Goal: Task Accomplishment & Management: Use online tool/utility

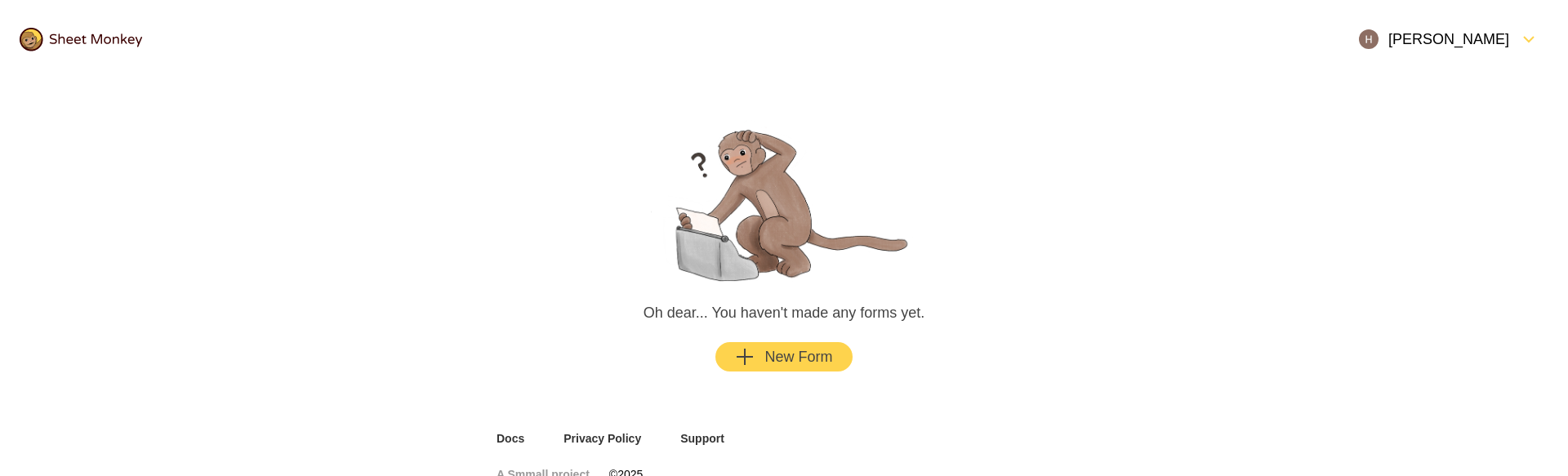
click at [1468, 40] on div "[PERSON_NAME]" at bounding box center [1433, 39] width 151 height 19
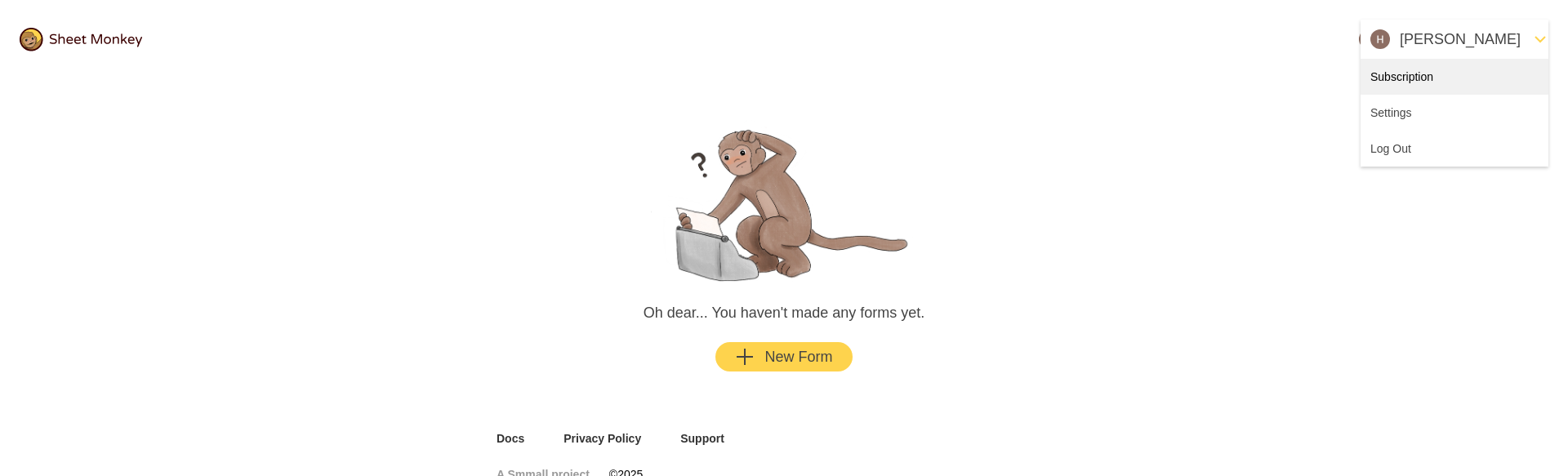
click at [1420, 86] on div "Subscription" at bounding box center [1454, 77] width 188 height 36
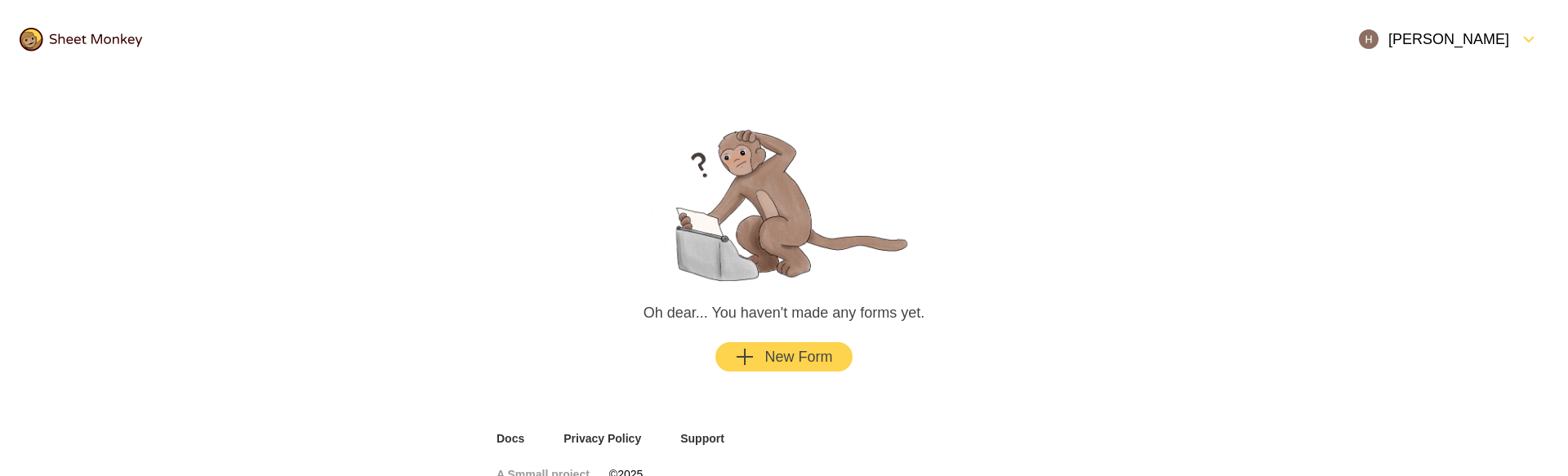
click at [749, 355] on icon "Add" at bounding box center [745, 356] width 19 height 19
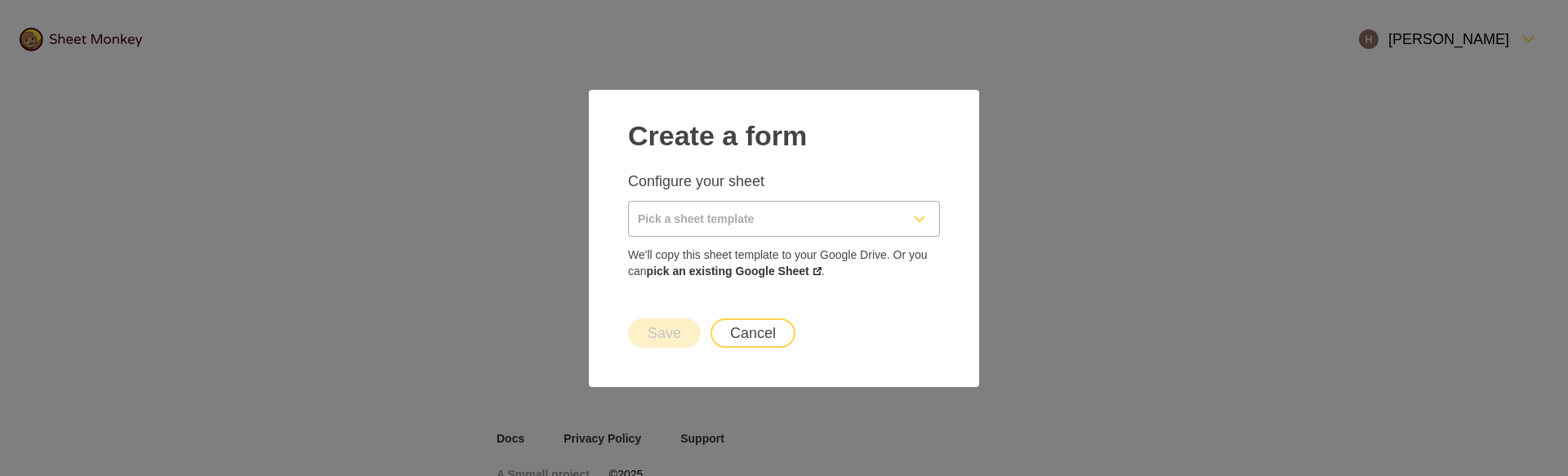
click at [700, 209] on input "Pick a sheet template" at bounding box center [764, 218] width 271 height 34
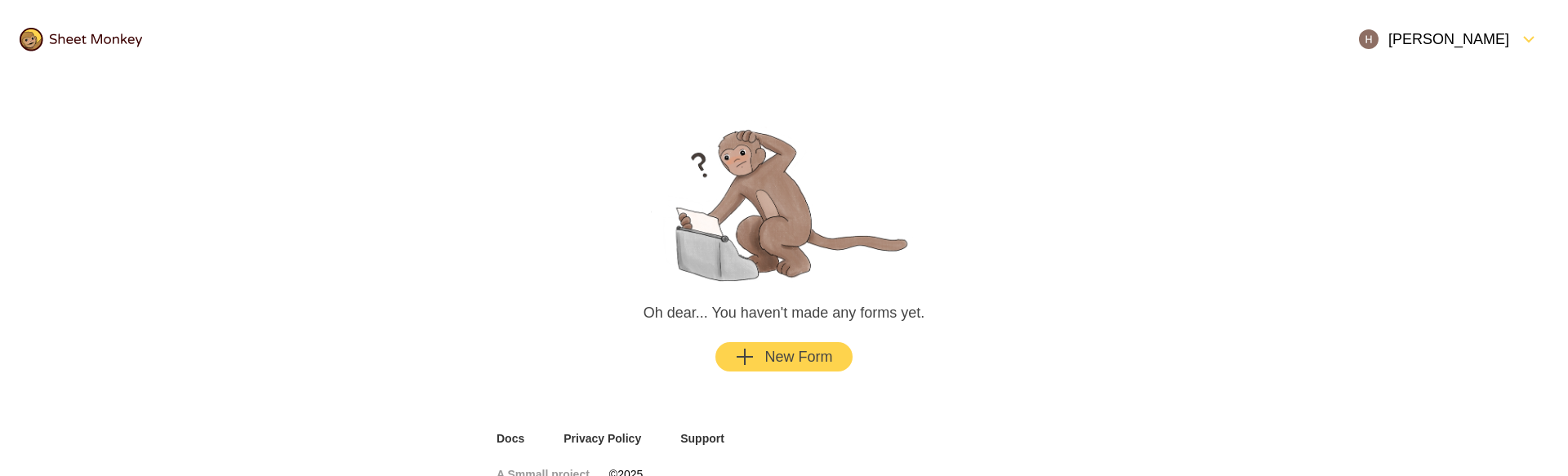
click at [1421, 36] on div "[PERSON_NAME]" at bounding box center [1433, 39] width 151 height 19
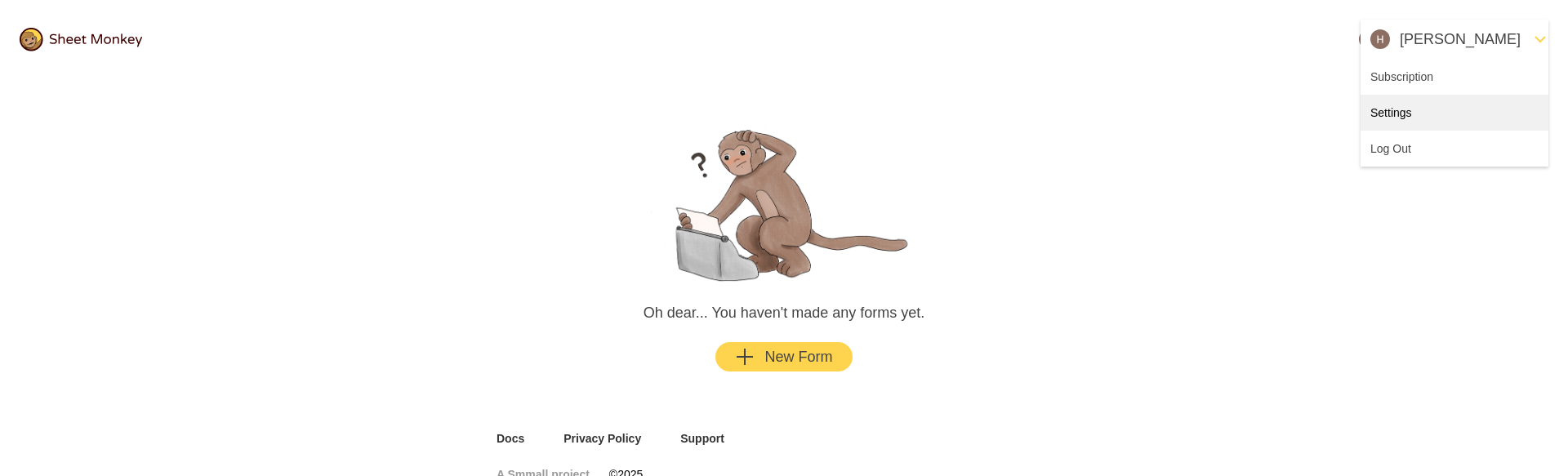
click at [1415, 110] on div "Settings" at bounding box center [1454, 113] width 188 height 36
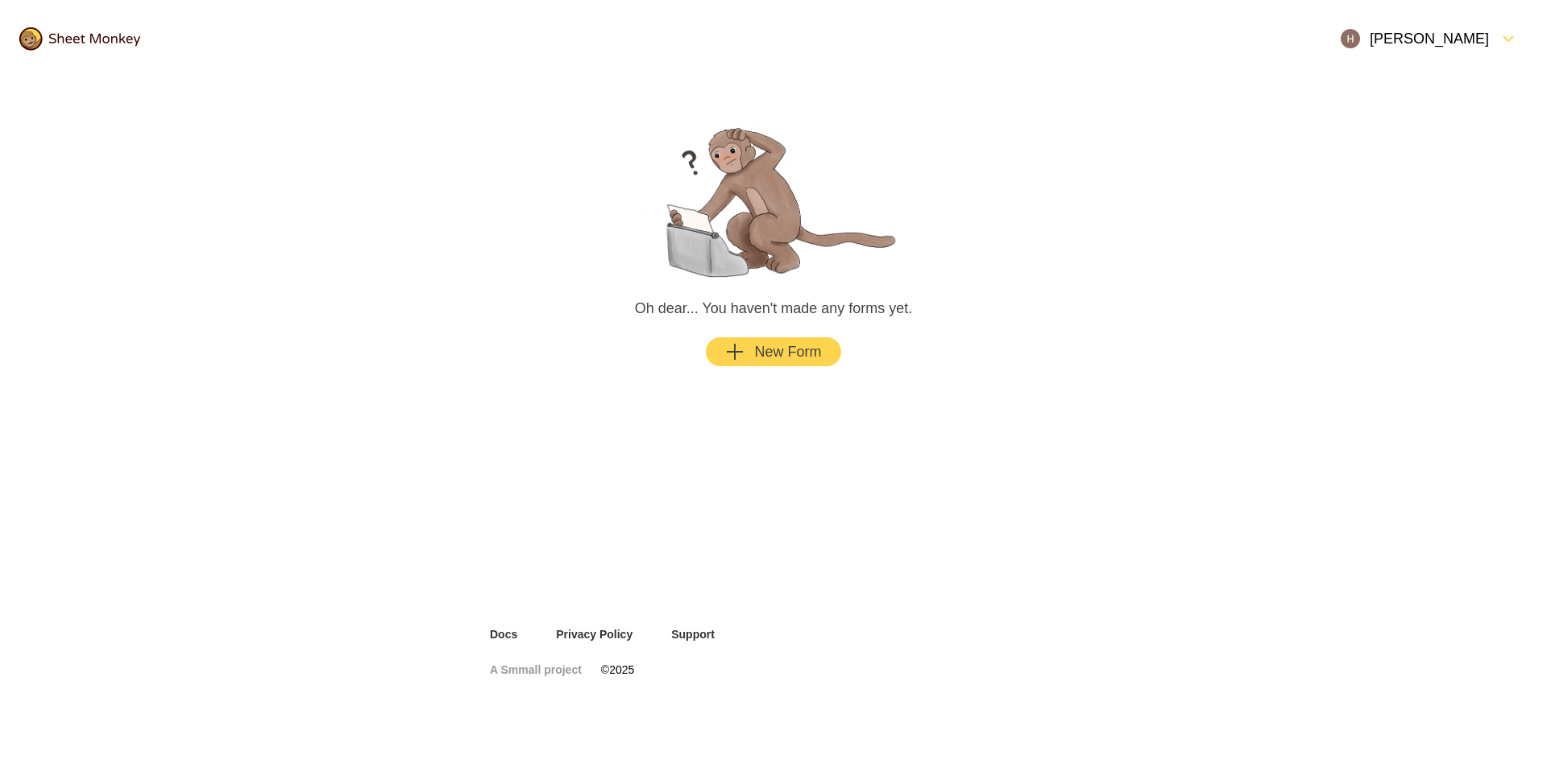
click at [767, 355] on div "New Form" at bounding box center [773, 352] width 96 height 19
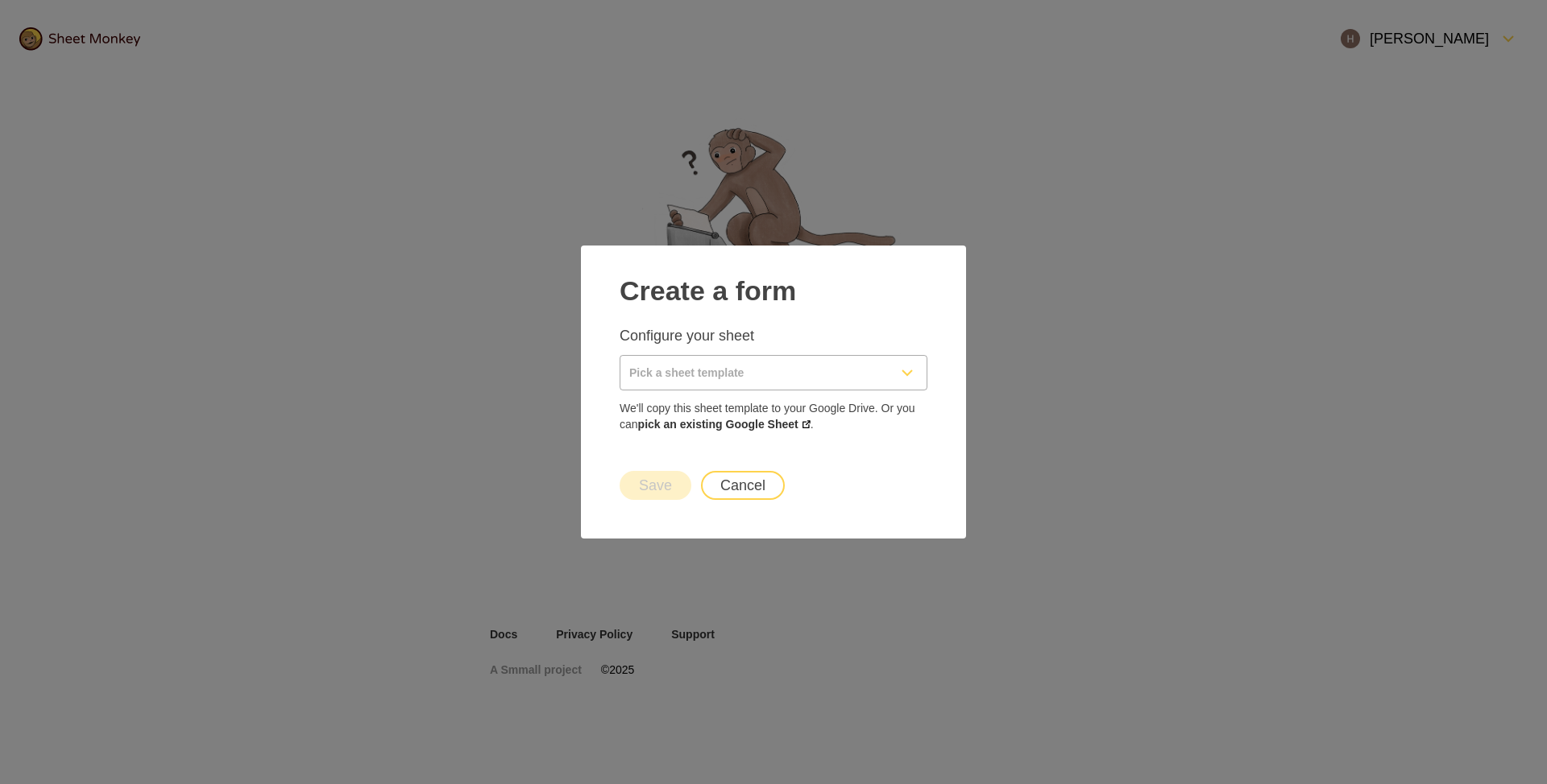
click at [766, 383] on input "Pick a sheet template" at bounding box center [754, 372] width 268 height 34
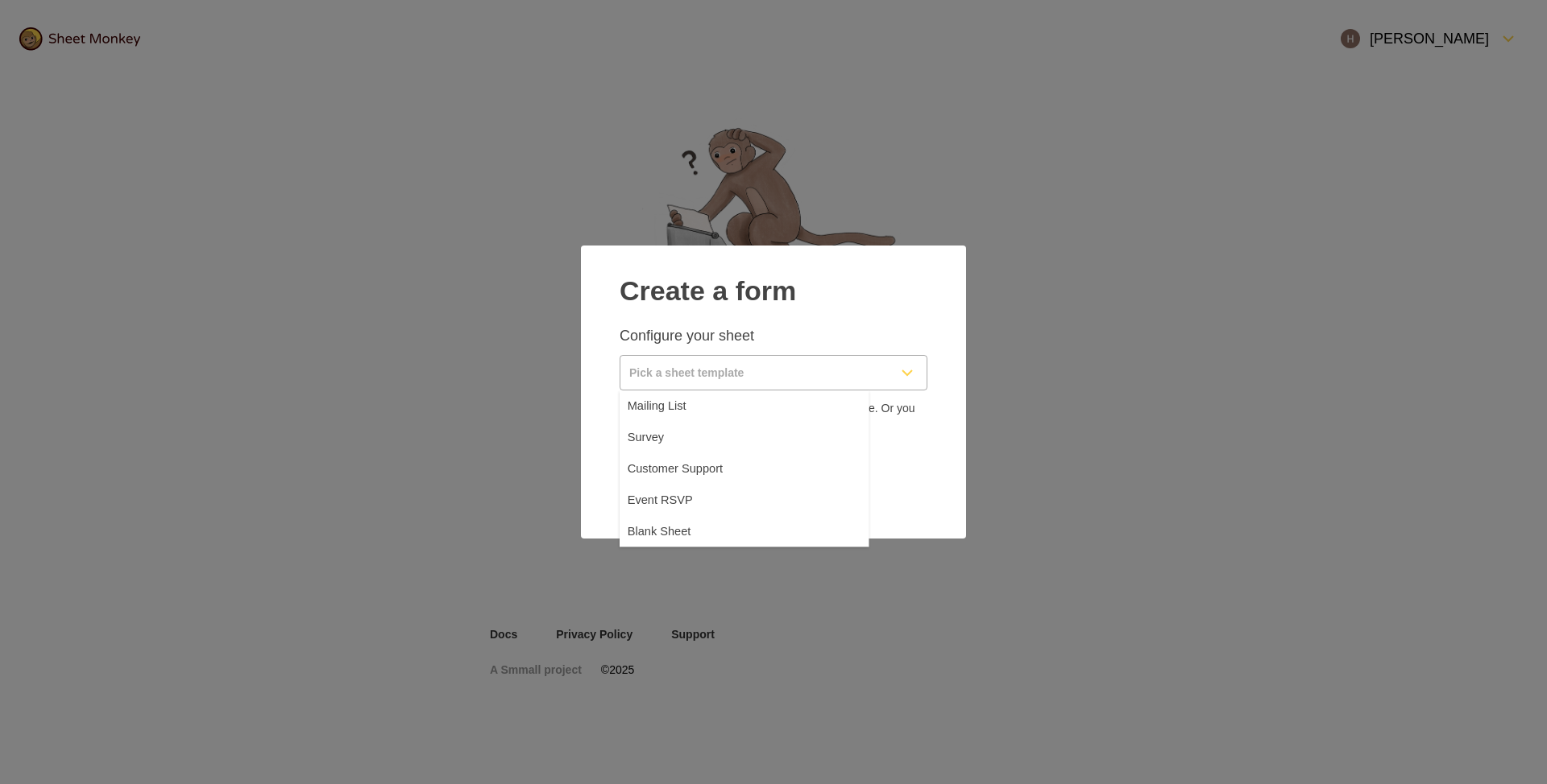
click at [766, 383] on input "Pick a sheet template" at bounding box center [754, 372] width 268 height 34
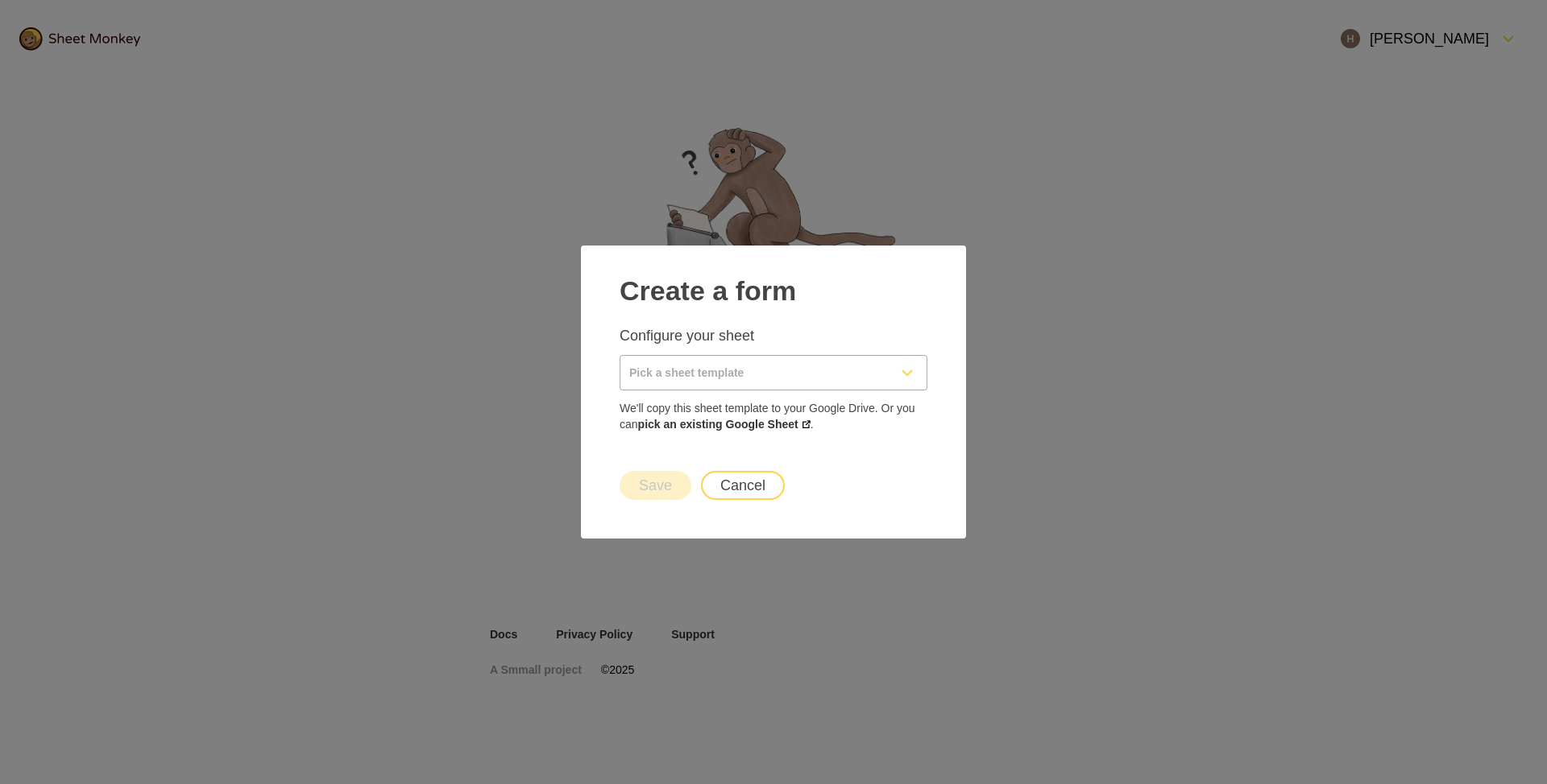
click at [765, 383] on input "Pick a sheet template" at bounding box center [754, 372] width 268 height 34
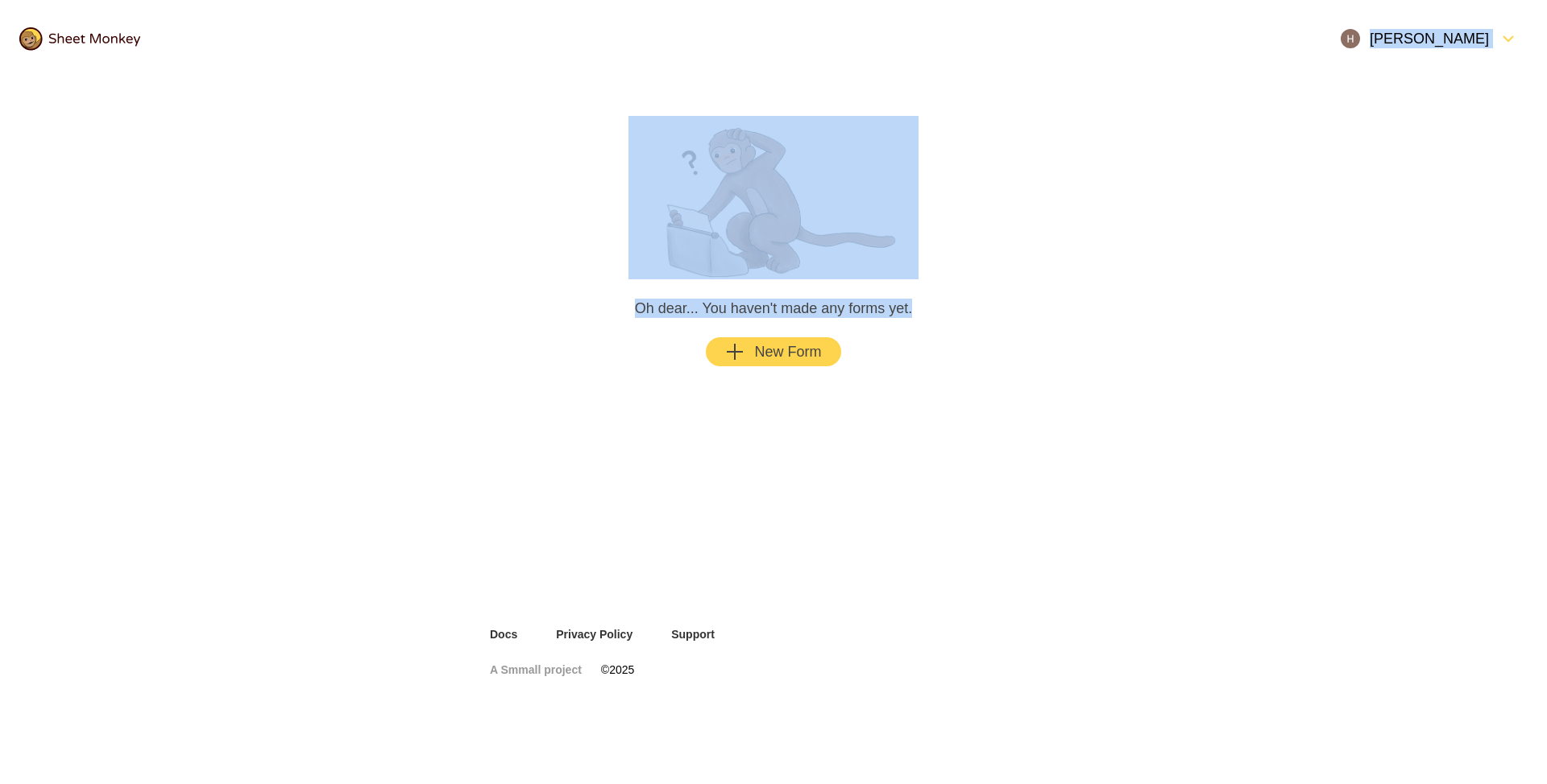
drag, startPoint x: 916, startPoint y: 48, endPoint x: 1014, endPoint y: 355, distance: 322.3
click at [1014, 355] on div "Himanshu Gupta Oh dear... You haven't made any forms yet. New Form Docs Privacy…" at bounding box center [773, 358] width 1547 height 716
click at [1014, 355] on main "Oh dear... You haven't made any forms yet. New Form" at bounding box center [773, 240] width 605 height 327
